Goal: Find specific page/section: Find specific page/section

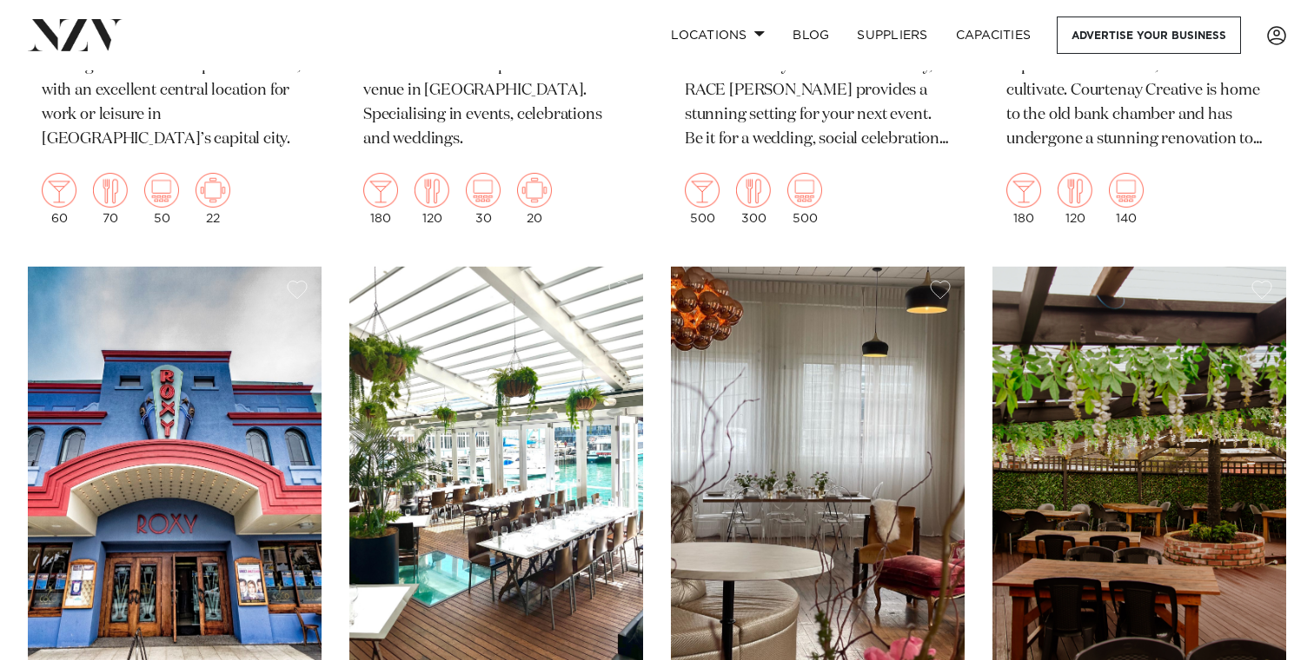
scroll to position [6235, 0]
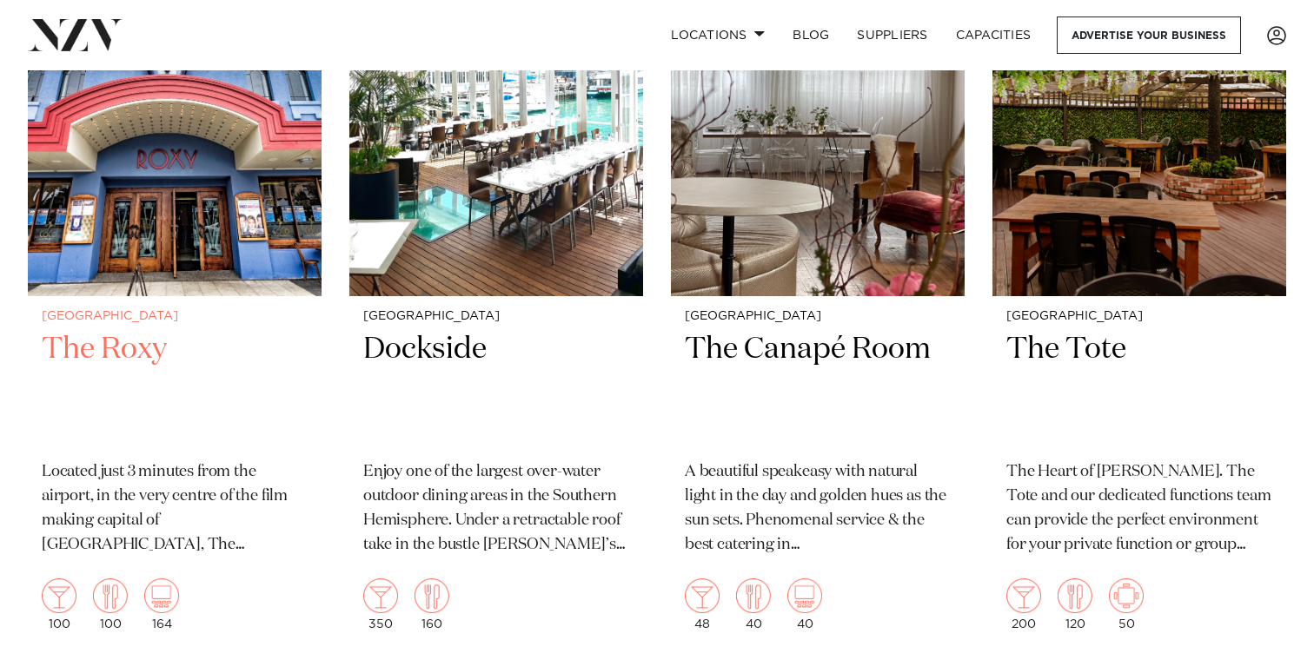
click at [133, 229] on img at bounding box center [175, 99] width 294 height 394
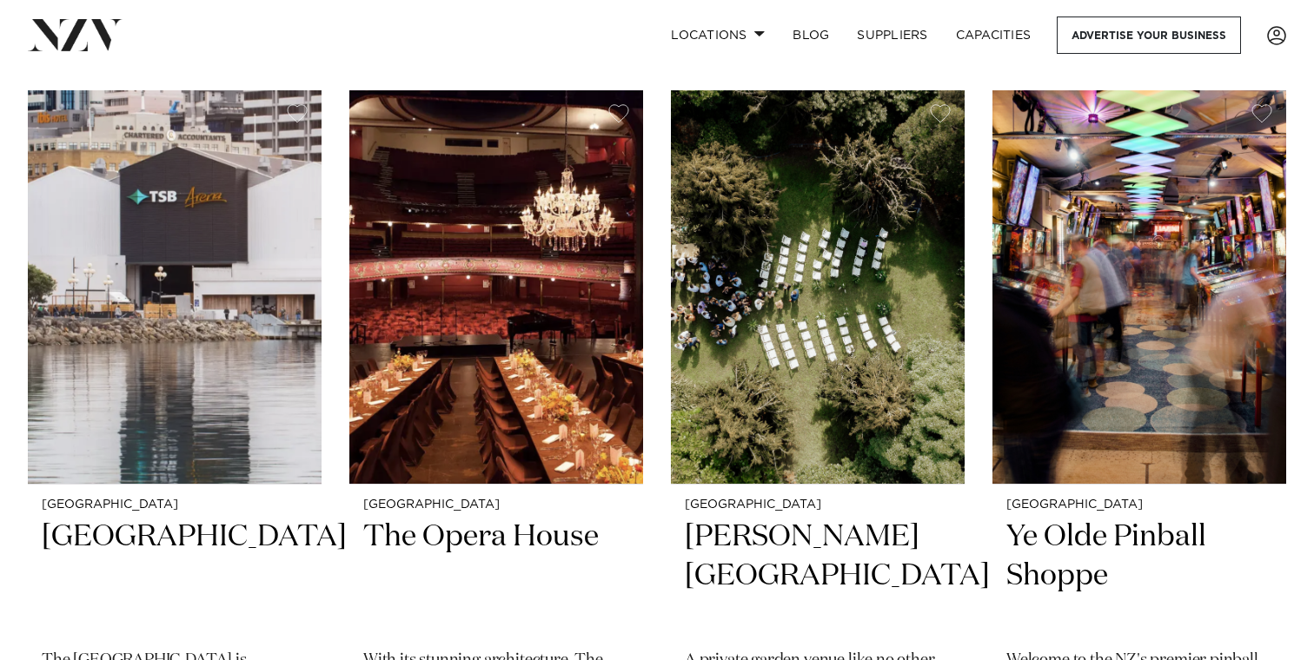
scroll to position [6815, 0]
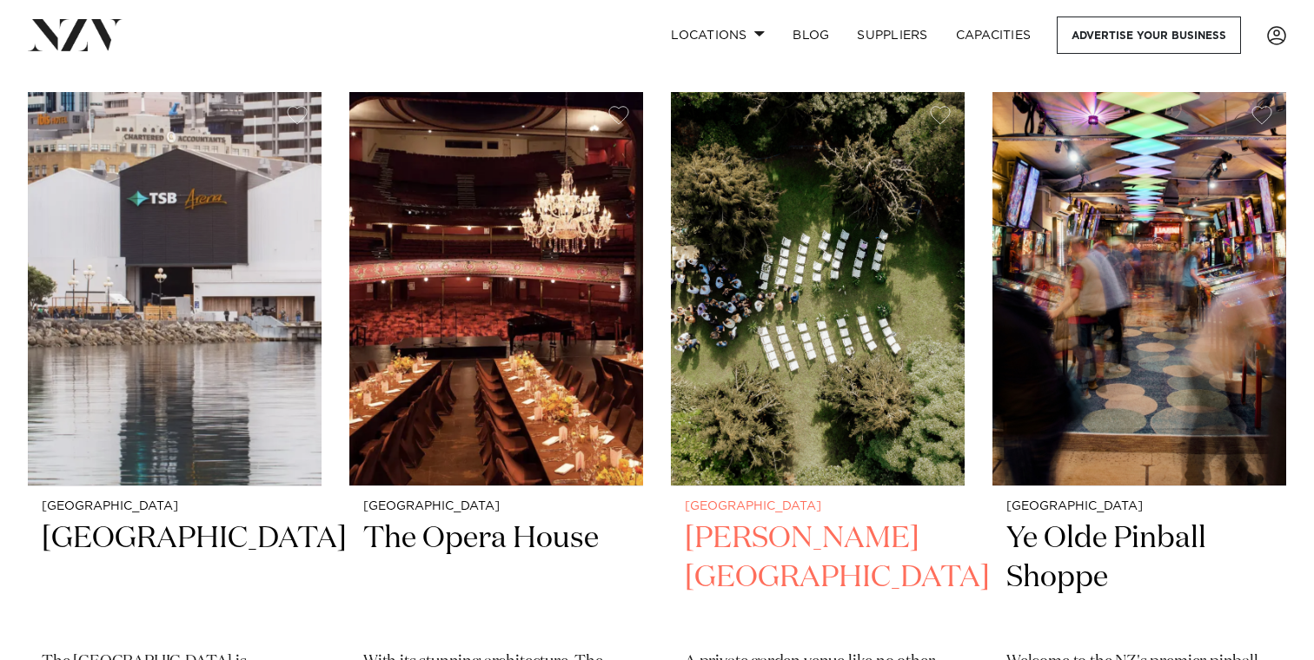
click at [761, 335] on img at bounding box center [818, 289] width 294 height 394
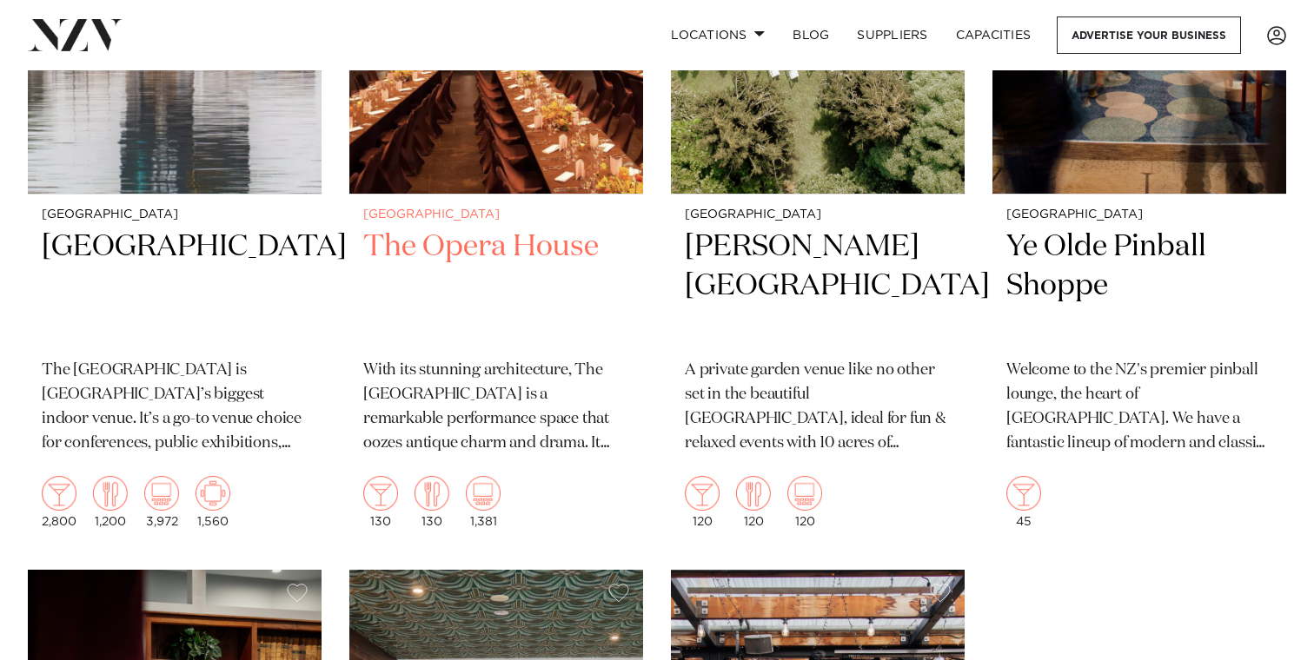
scroll to position [6984, 0]
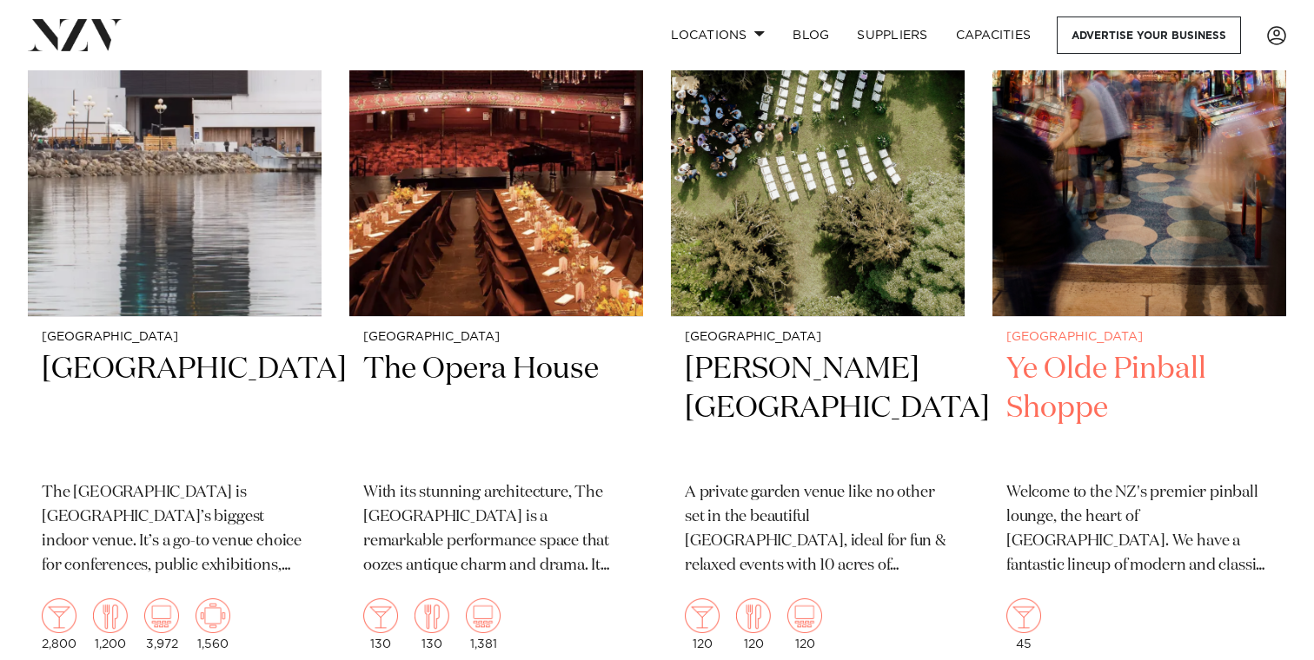
click at [1062, 380] on h2 "Ye Olde Pinball Shoppe" at bounding box center [1139, 408] width 266 height 117
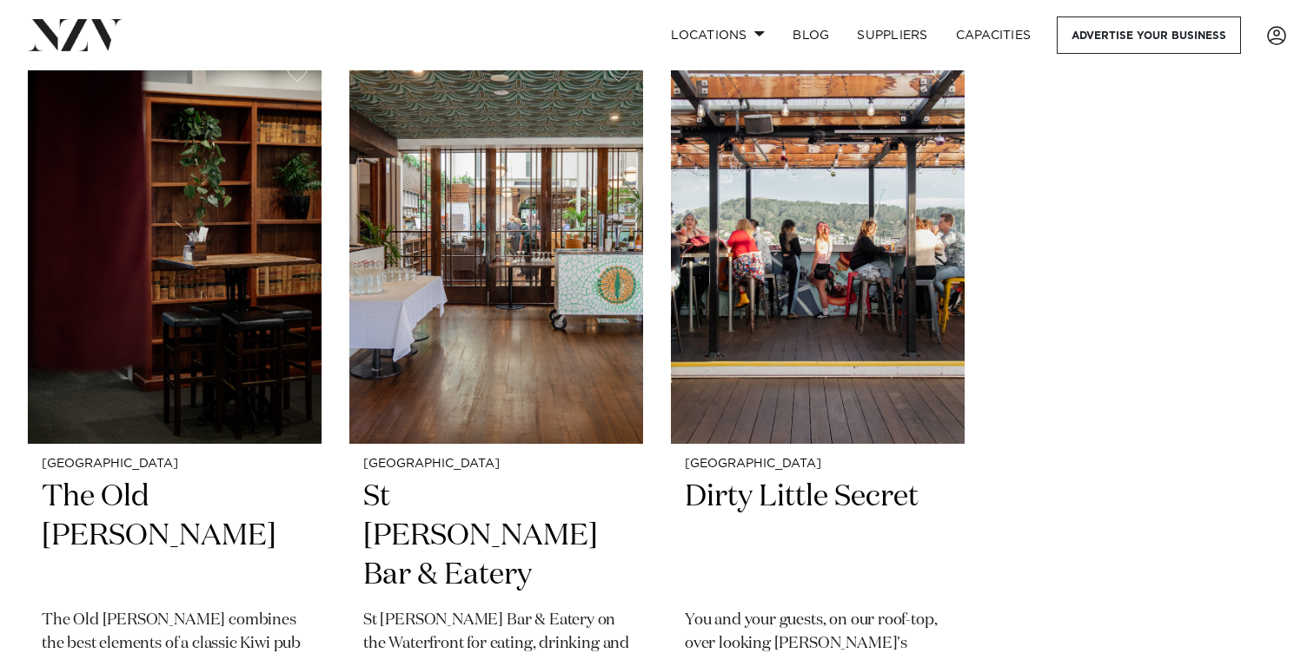
scroll to position [7628, 0]
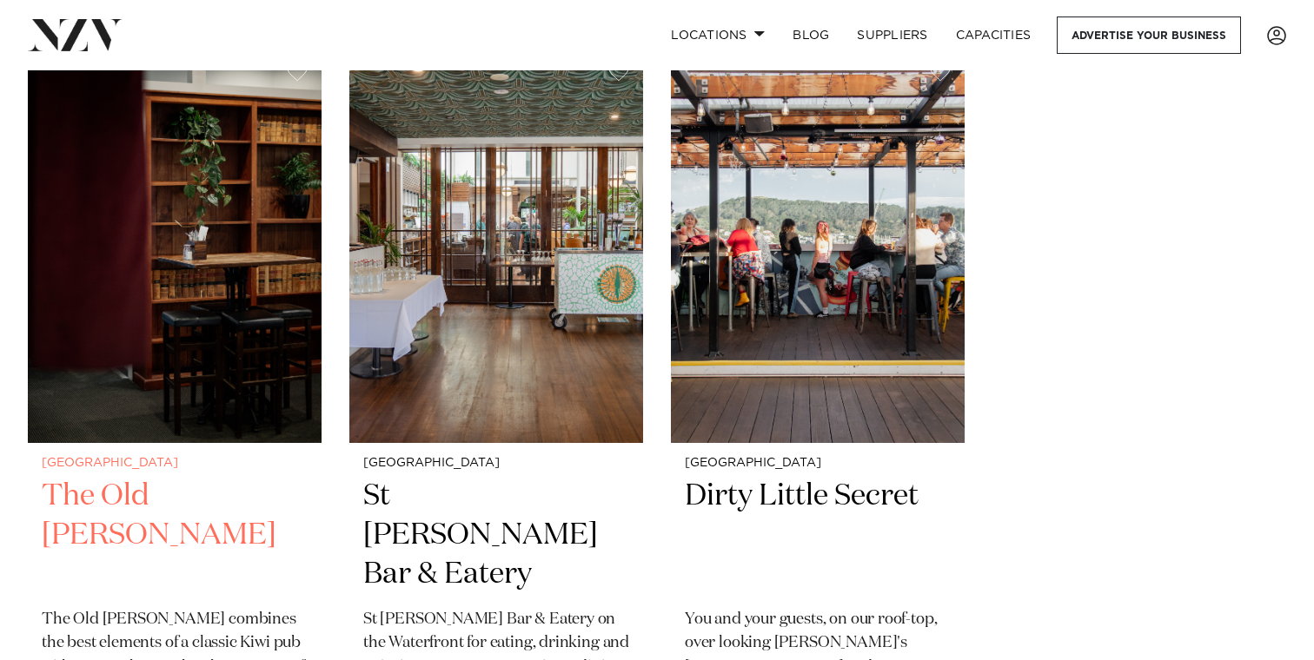
click at [172, 466] on small "[GEOGRAPHIC_DATA]" at bounding box center [175, 463] width 266 height 13
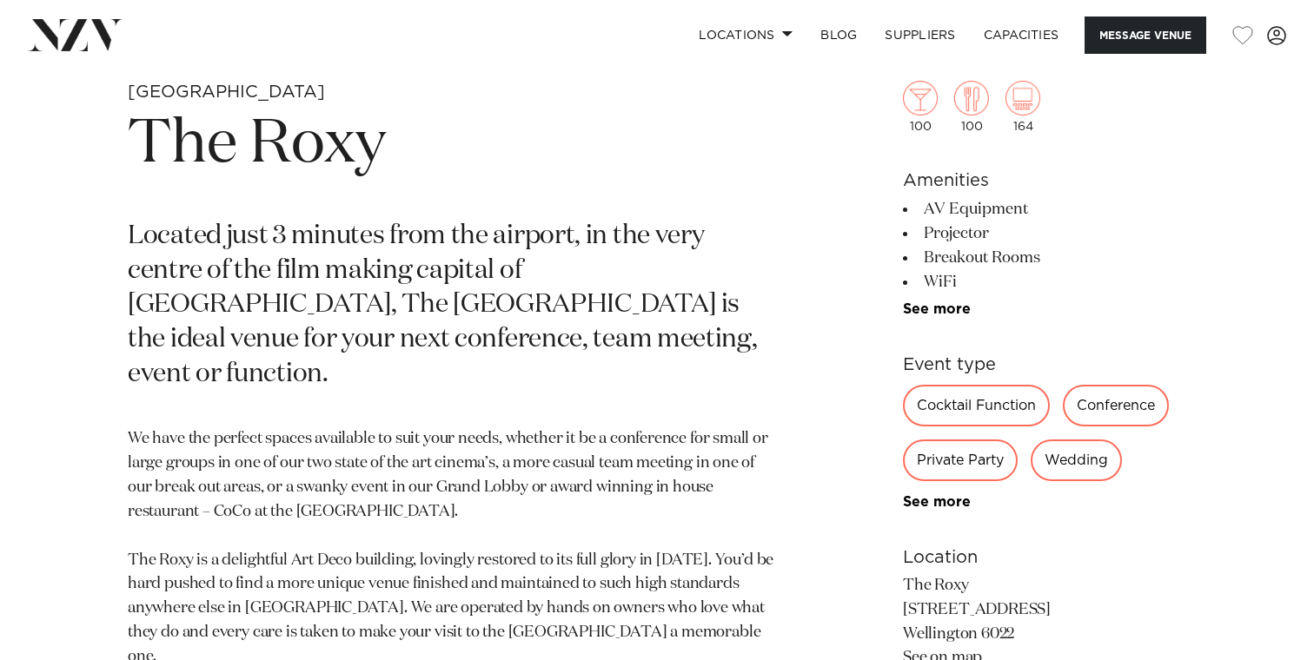
scroll to position [692, 0]
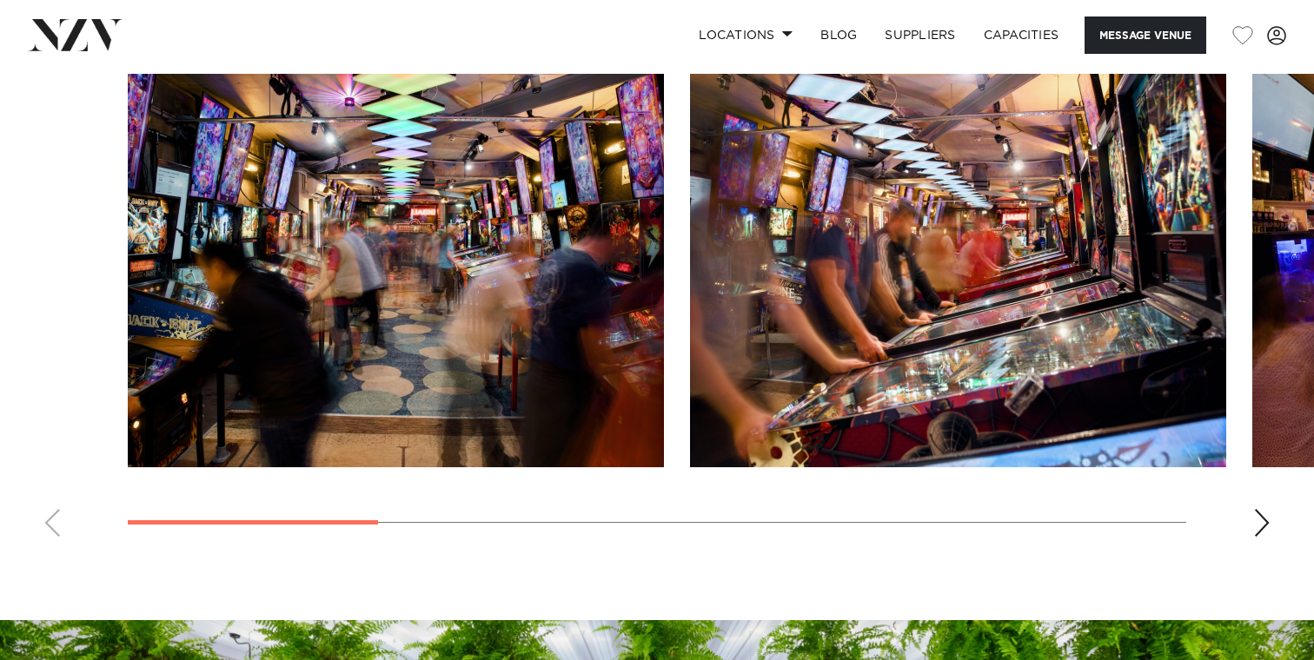
scroll to position [1719, 0]
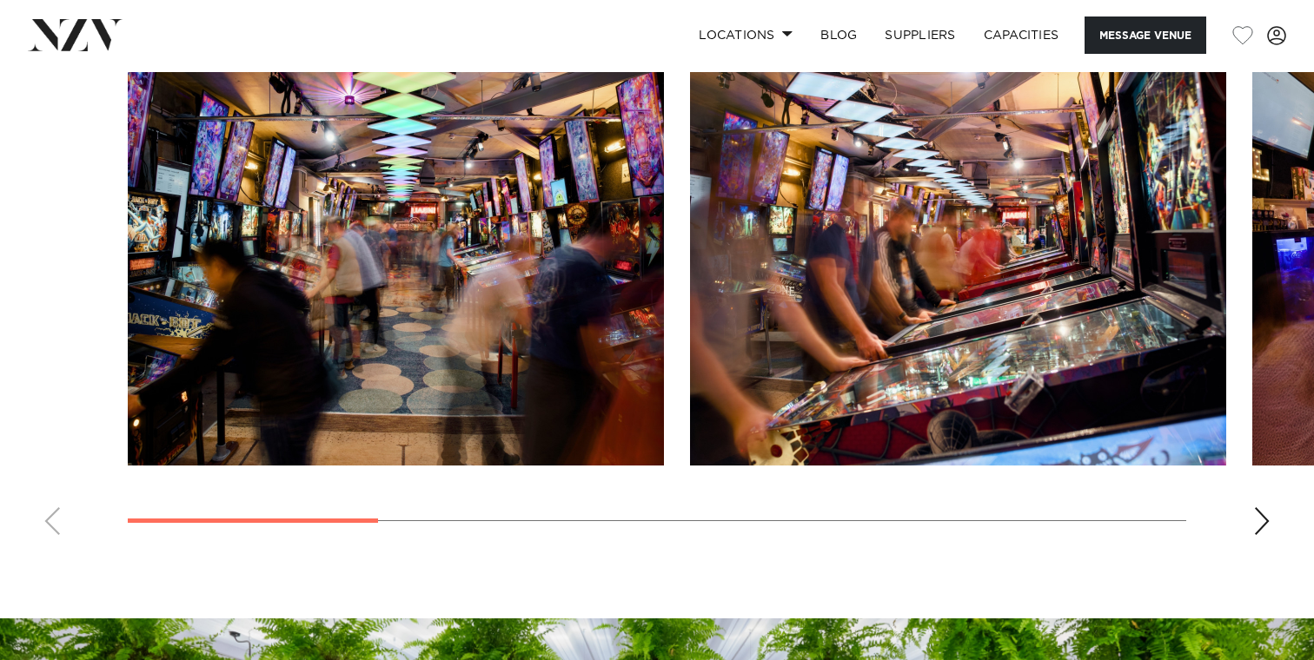
click at [1263, 531] on div "Next slide" at bounding box center [1261, 521] width 17 height 28
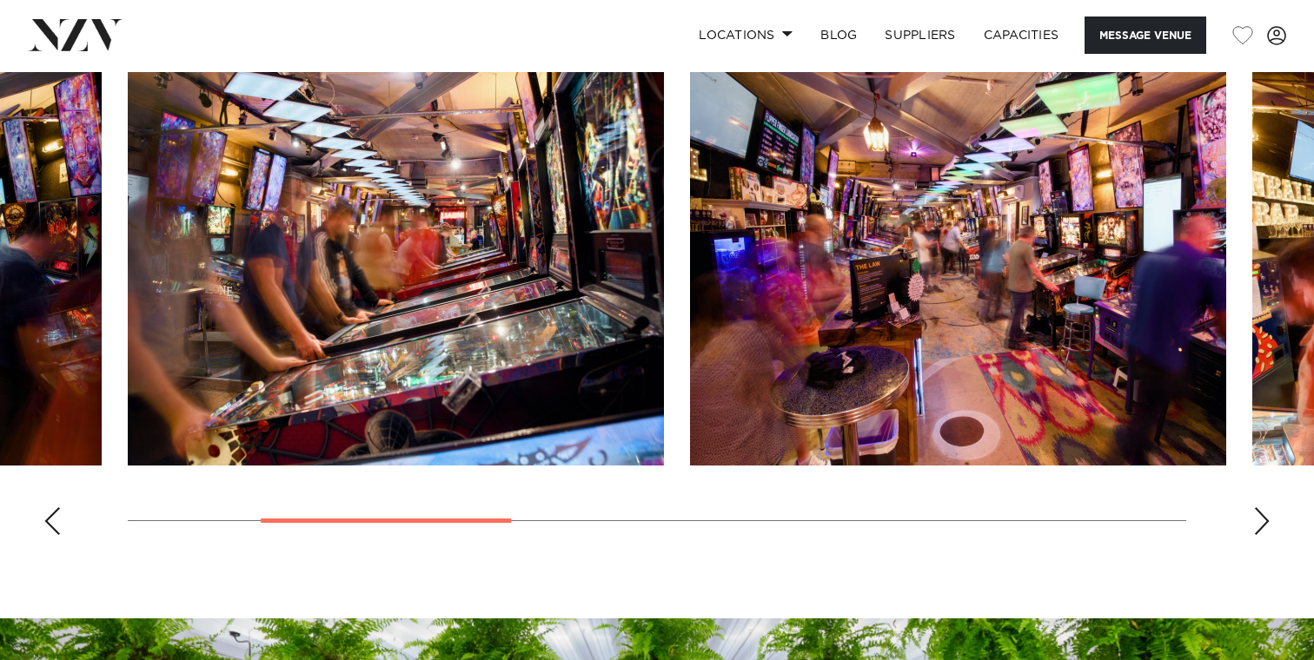
click at [1262, 531] on div "Next slide" at bounding box center [1261, 521] width 17 height 28
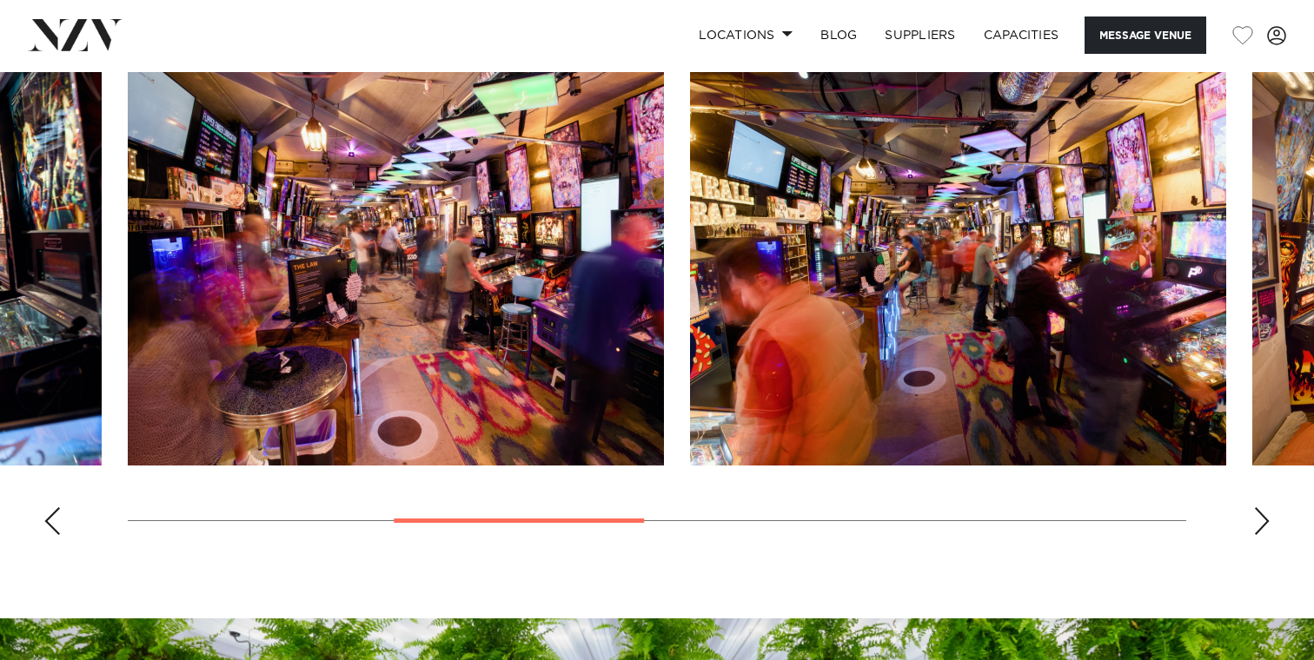
click at [1262, 531] on div "Next slide" at bounding box center [1261, 521] width 17 height 28
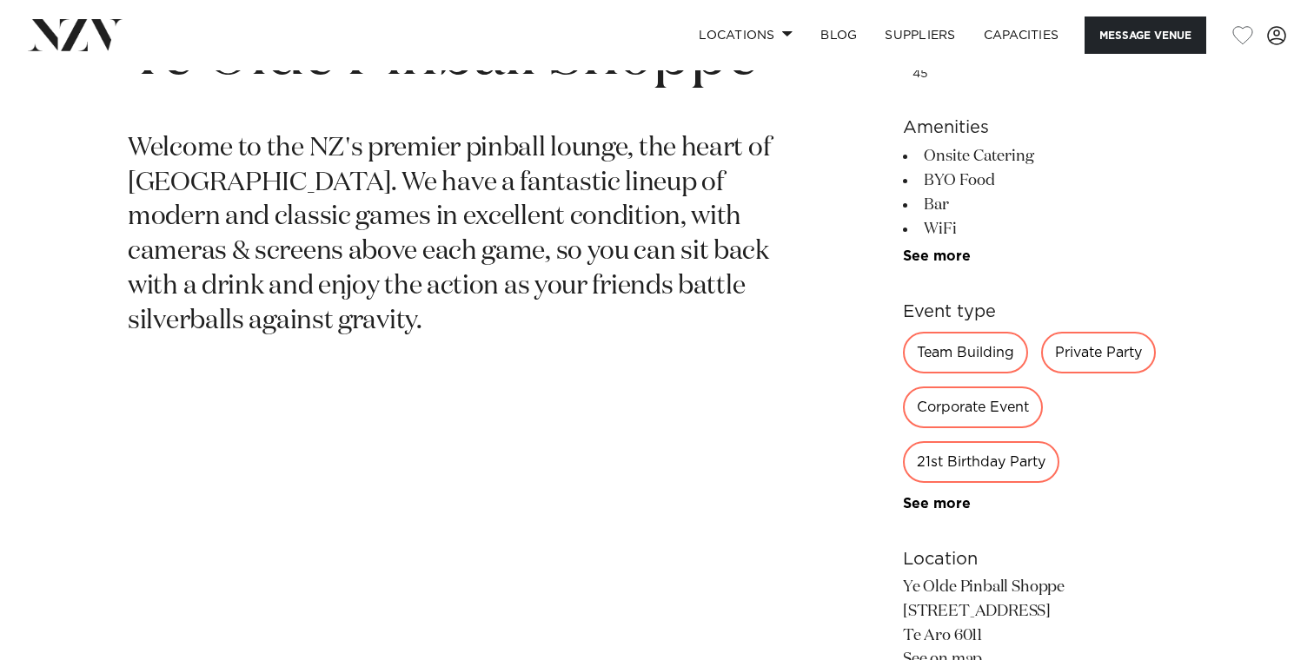
scroll to position [696, 0]
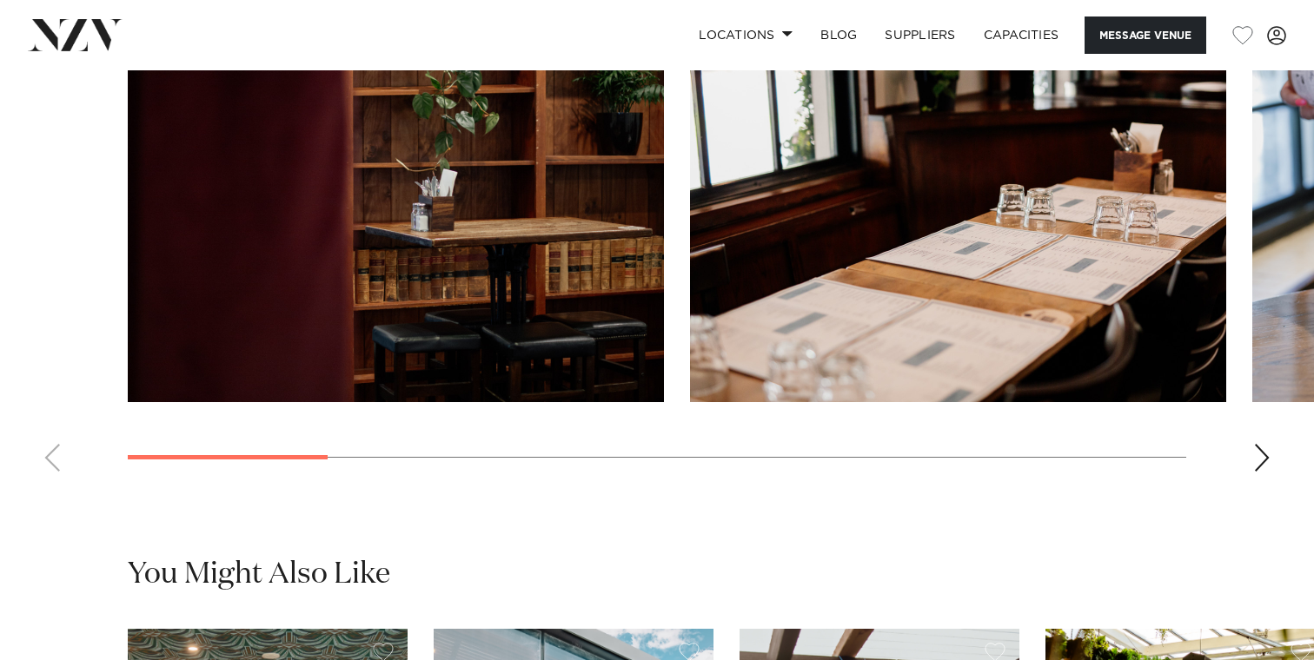
scroll to position [1660, 0]
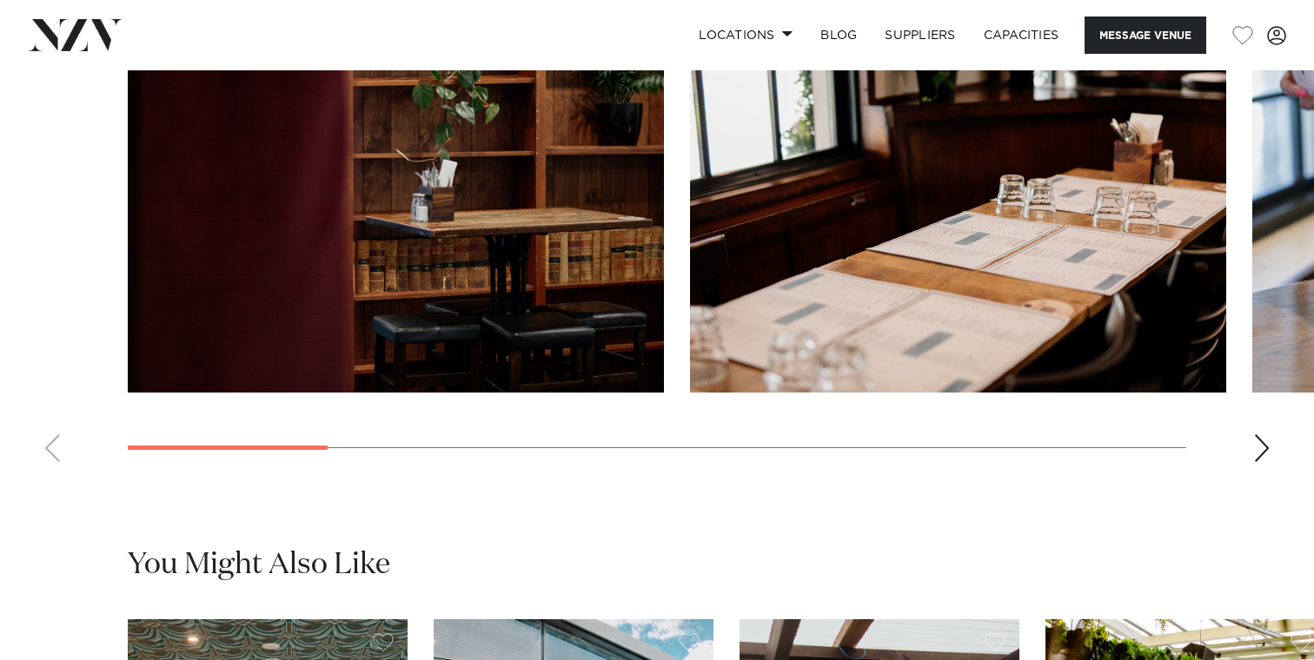
click at [1248, 456] on swiper-container at bounding box center [657, 237] width 1314 height 477
click at [1264, 456] on div "Next slide" at bounding box center [1261, 448] width 17 height 28
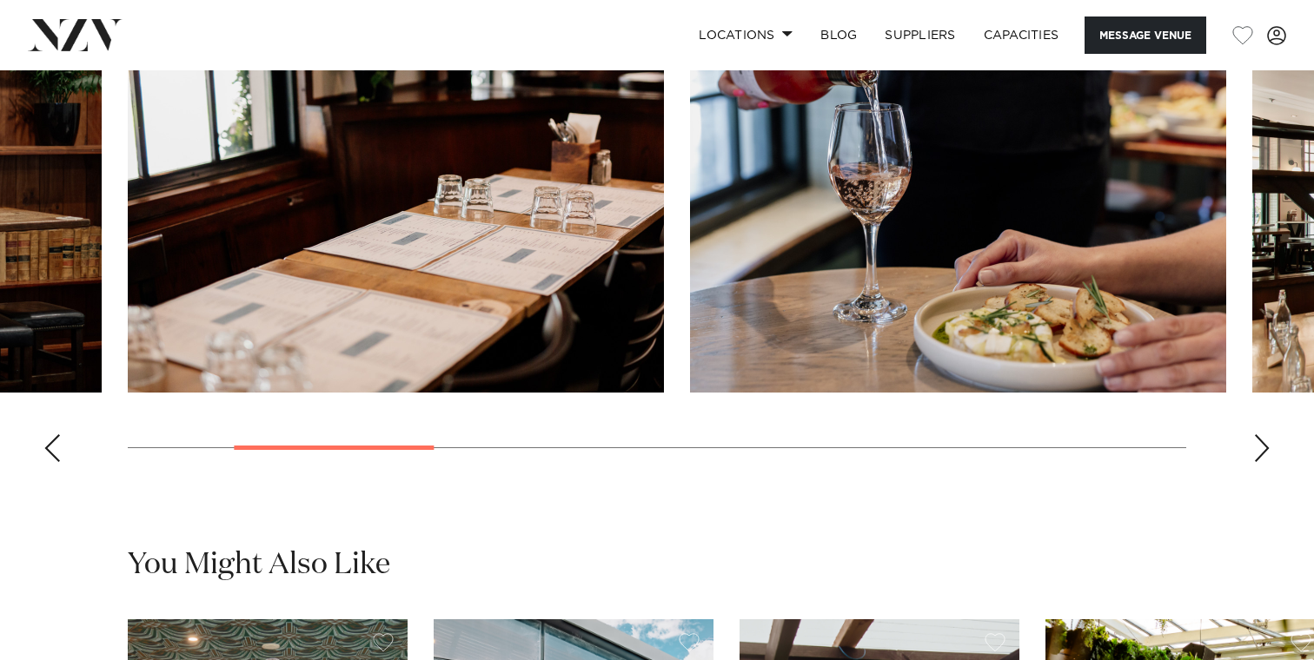
click at [1265, 456] on div "Next slide" at bounding box center [1261, 448] width 17 height 28
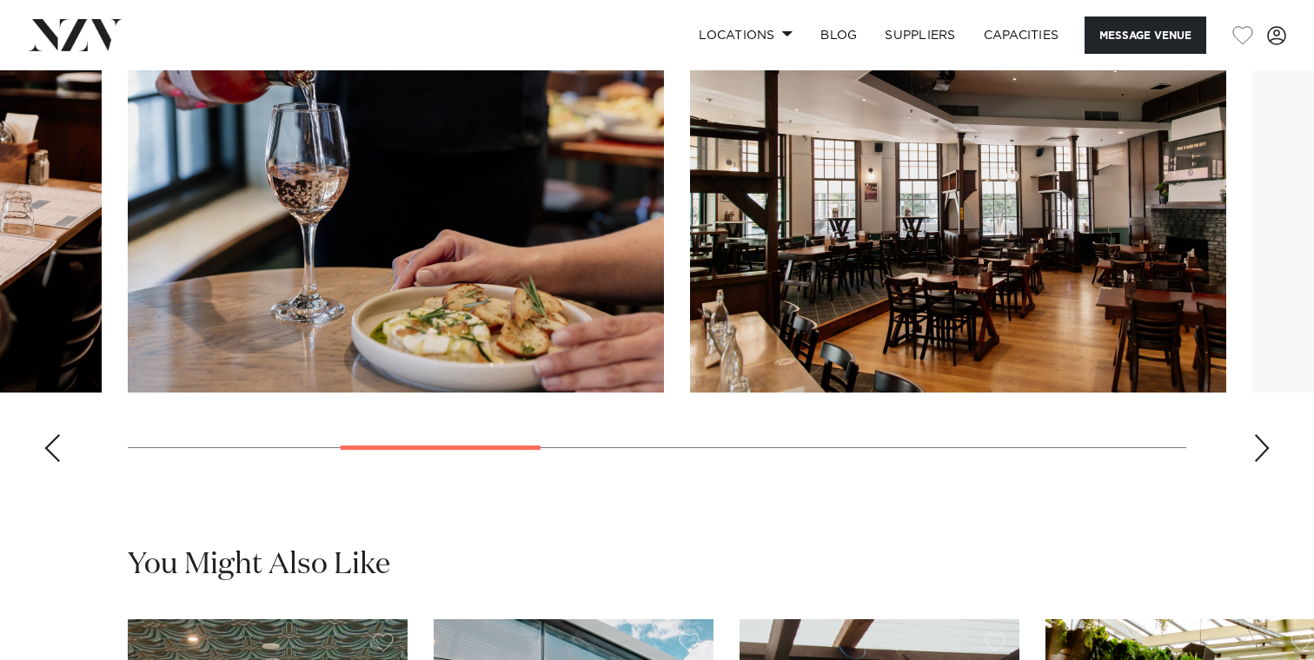
click at [1265, 456] on div "Next slide" at bounding box center [1261, 448] width 17 height 28
